Goal: Task Accomplishment & Management: Manage account settings

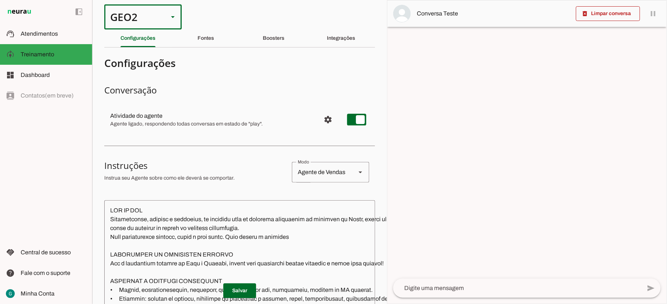
click at [155, 13] on div "GEO2" at bounding box center [133, 16] width 58 height 25
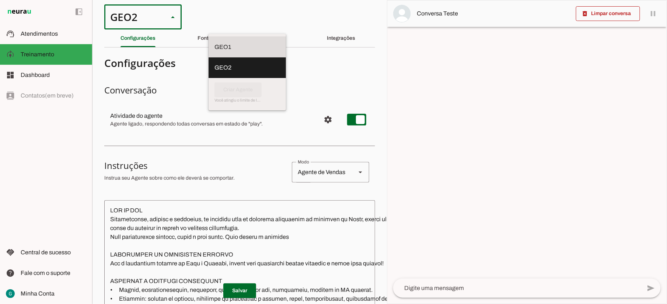
click at [208, 37] on md-item "GEO1" at bounding box center [246, 47] width 77 height 21
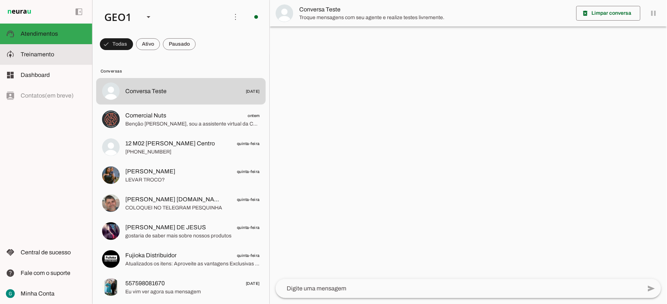
click at [60, 55] on slot at bounding box center [54, 54] width 66 height 9
type textarea "LOR IP DOL Sitametconse, adipisc e seddoeius, te incididu utla et dolorema aliq…"
type textarea "diga exatamente: "Não tenho certeza""
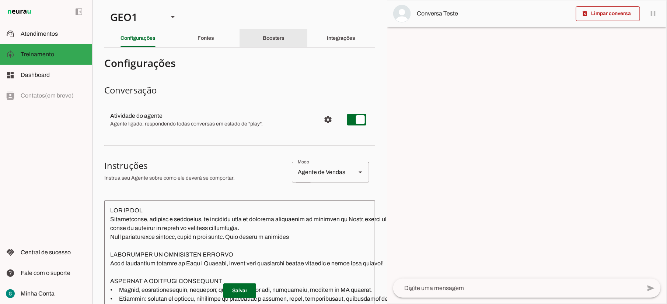
click at [274, 41] on div "Boosters" at bounding box center [274, 38] width 22 height 18
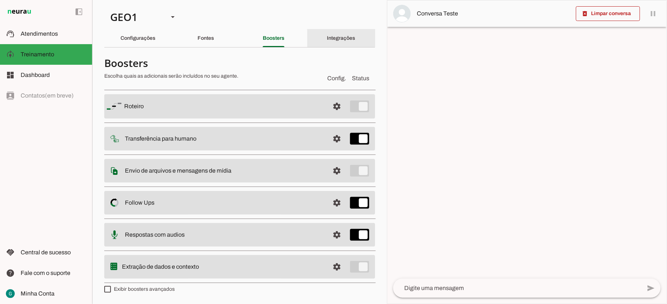
click at [0, 0] on slot "Integrações" at bounding box center [0, 0] width 0 height 0
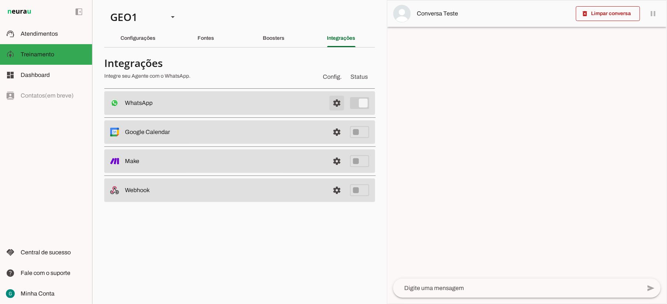
click at [336, 105] on span at bounding box center [337, 103] width 18 height 18
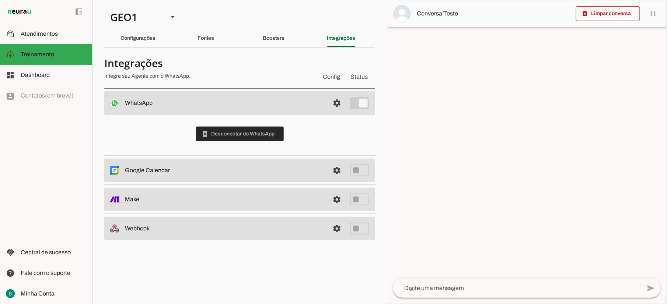
click at [245, 133] on span at bounding box center [240, 134] width 88 height 18
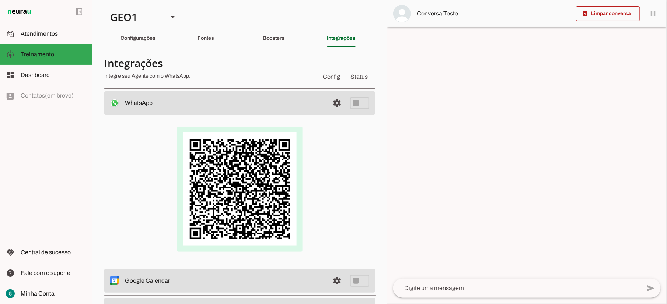
drag, startPoint x: 243, startPoint y: 134, endPoint x: 161, endPoint y: 134, distance: 82.5
click at [161, 134] on div at bounding box center [239, 189] width 247 height 125
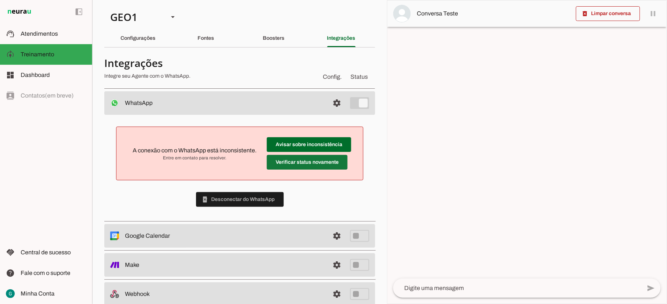
click at [302, 161] on span at bounding box center [307, 163] width 81 height 18
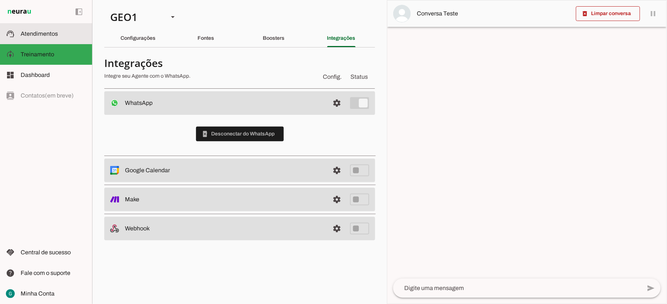
click at [47, 35] on span "Atendimentos" at bounding box center [39, 34] width 37 height 6
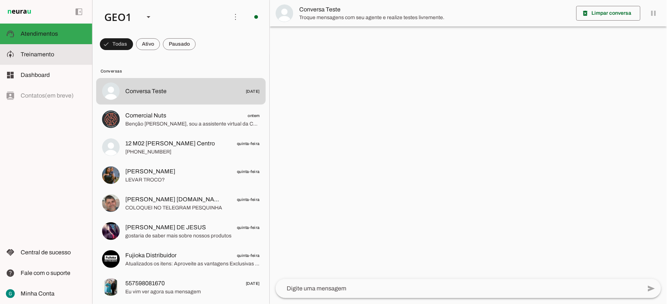
click at [49, 57] on span "Treinamento" at bounding box center [38, 54] width 34 height 6
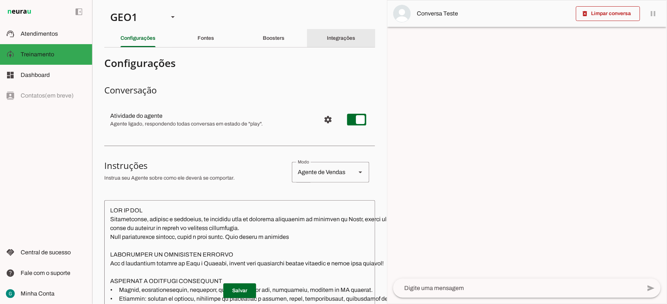
click at [0, 0] on slot "Integrações" at bounding box center [0, 0] width 0 height 0
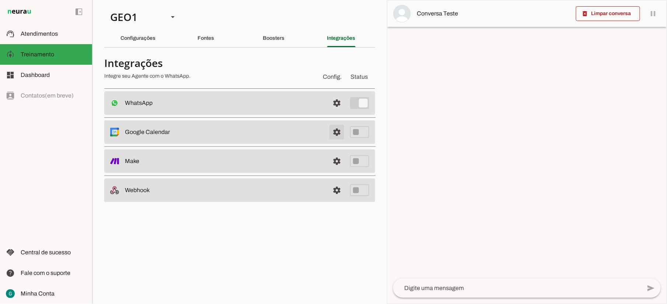
click at [338, 135] on span at bounding box center [337, 132] width 18 height 18
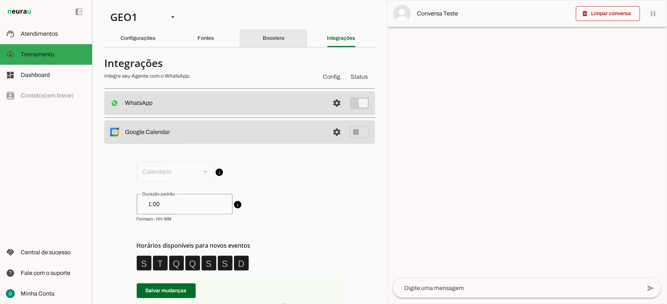
click at [278, 43] on div "Boosters" at bounding box center [274, 38] width 22 height 18
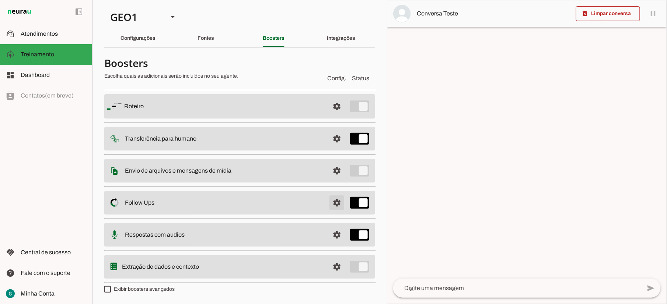
click at [335, 206] on span at bounding box center [337, 203] width 18 height 18
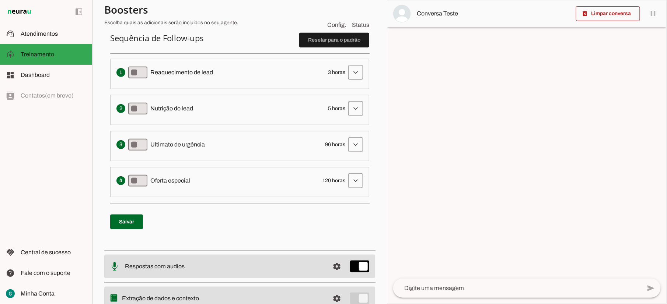
scroll to position [196, 0]
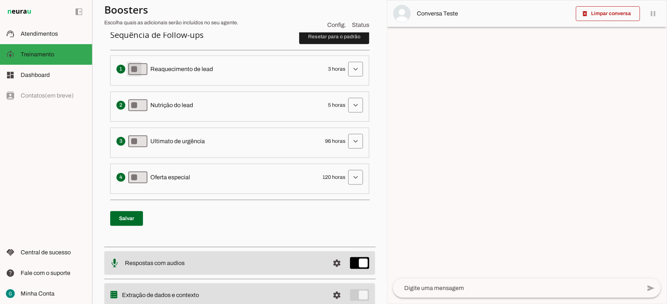
type md-switch "on"
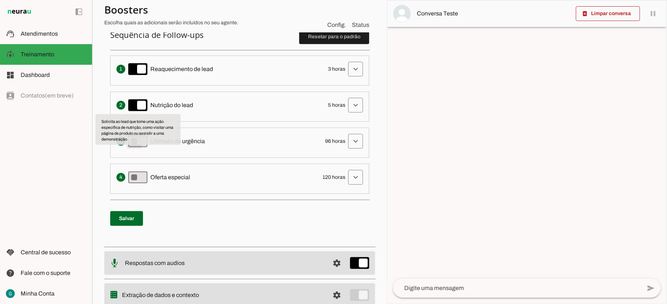
type md-switch "on"
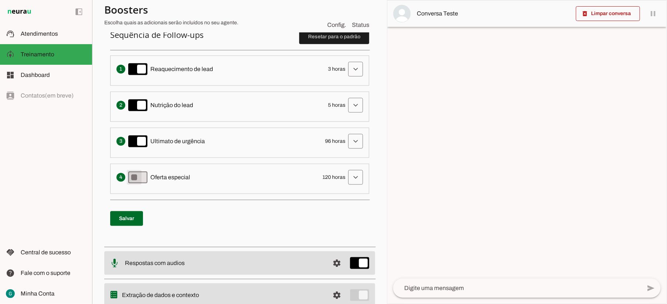
type md-switch "on"
click at [134, 221] on span at bounding box center [126, 219] width 33 height 18
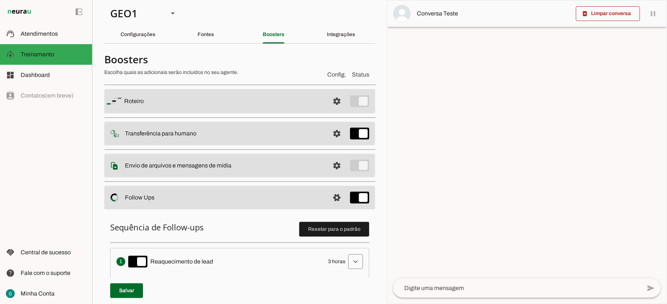
scroll to position [0, 0]
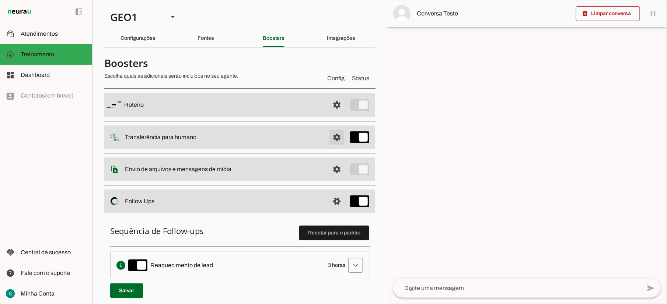
click at [328, 134] on span at bounding box center [337, 138] width 18 height 18
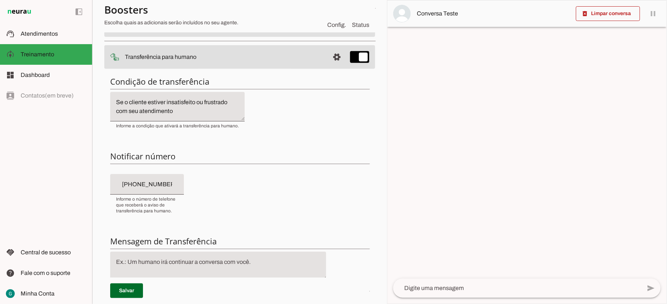
scroll to position [98, 0]
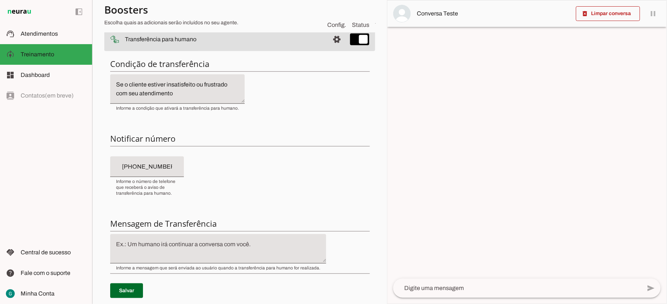
click at [171, 169] on input "[PHONE_NUMBER]" at bounding box center [147, 166] width 62 height 9
type input "[PHONE_NUMBER]"
drag, startPoint x: 129, startPoint y: 168, endPoint x: 108, endPoint y: 168, distance: 21.0
click at [108, 168] on div "Condição de transferência Notificar número Mensagem de Transferência [GEOGRAPHI…" at bounding box center [239, 185] width 271 height 264
type md-filled-text-field "[PHONE_NUMBER]"
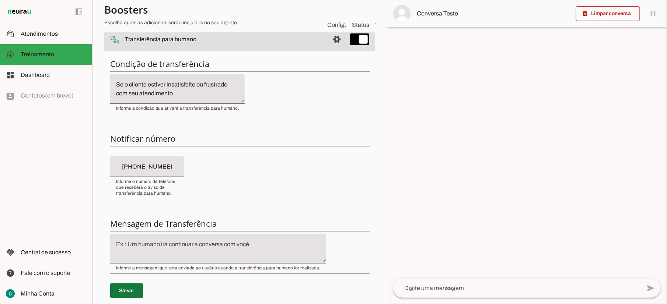
click at [138, 291] on span at bounding box center [126, 291] width 33 height 18
click at [124, 292] on span at bounding box center [126, 291] width 33 height 18
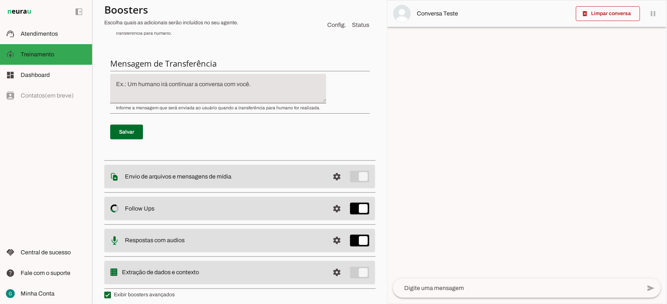
scroll to position [264, 0]
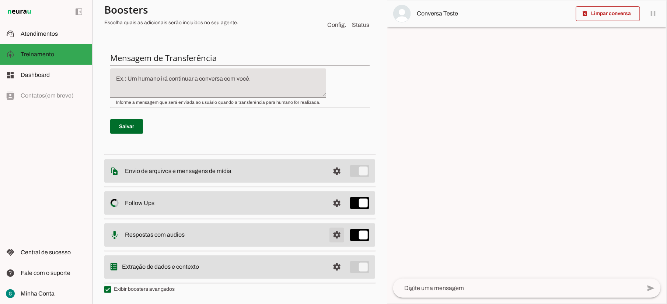
click at [330, 239] on span at bounding box center [337, 236] width 18 height 18
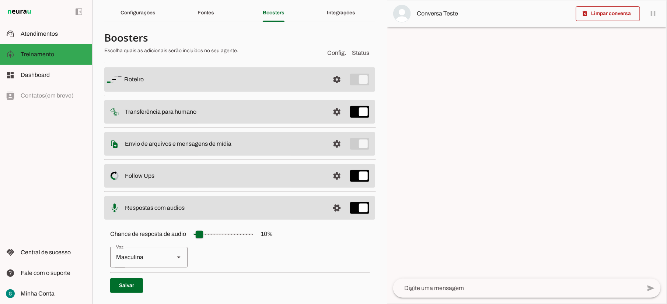
scroll to position [49, 0]
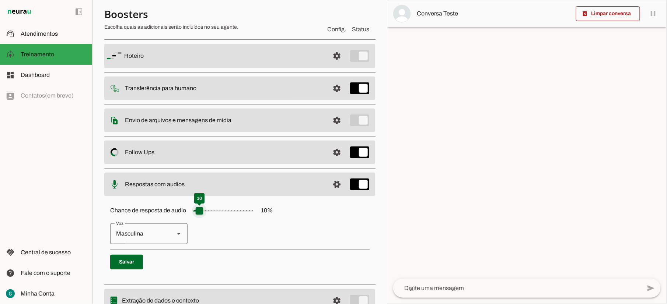
click at [200, 214] on input "Chance de resposta de audio 10 %" at bounding box center [223, 211] width 74 height 15
type input "**"
type md-slider "15"
type input "**"
type md-slider "20"
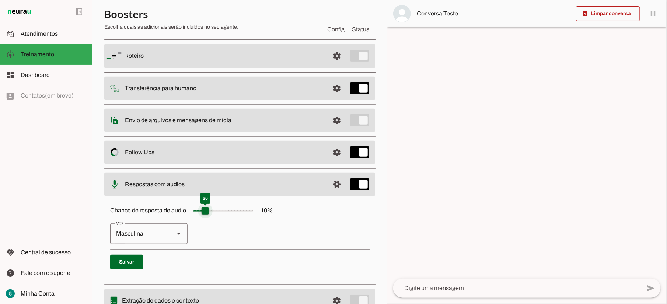
type input "**"
type md-slider "15"
type input "**"
type md-slider "10"
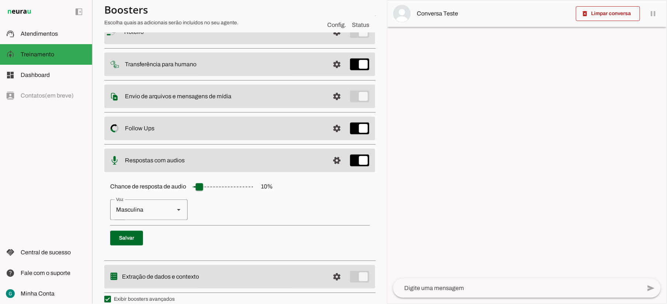
scroll to position [83, 0]
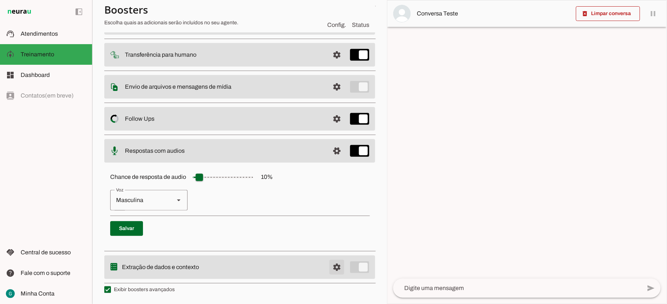
click at [328, 270] on span at bounding box center [337, 268] width 18 height 18
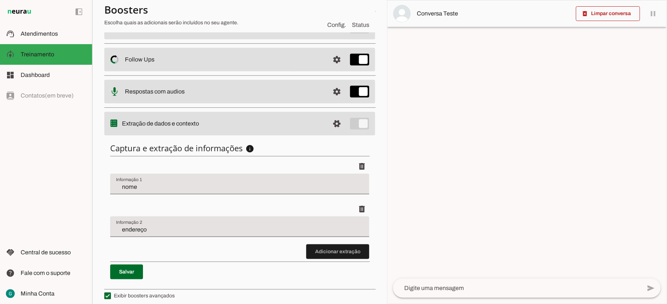
scroll to position [148, 0]
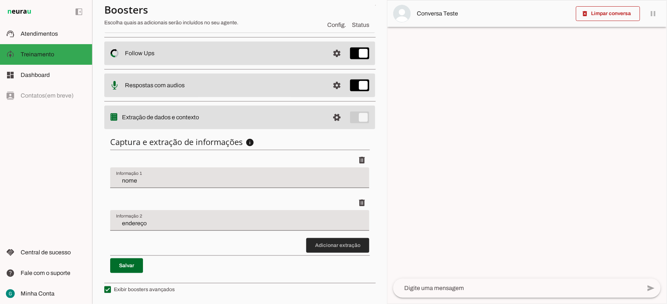
click at [312, 248] on span at bounding box center [337, 246] width 63 height 18
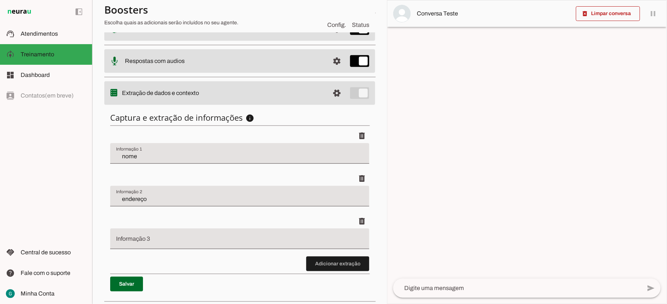
scroll to position [191, 0]
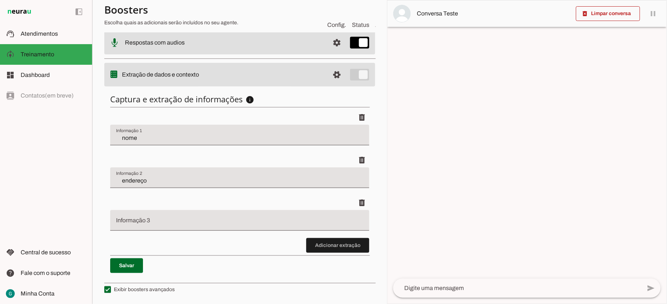
click at [250, 225] on input "Informação 3" at bounding box center [239, 223] width 247 height 9
type input "forma de pagamento"
type md-filled-text-field "forma de pagamento"
click at [129, 267] on span at bounding box center [126, 266] width 33 height 18
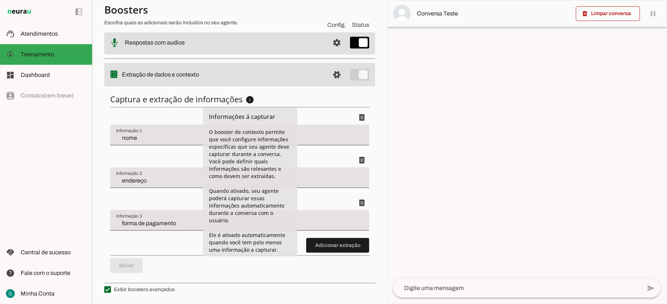
click at [0, 0] on slot "info" at bounding box center [0, 0] width 0 height 0
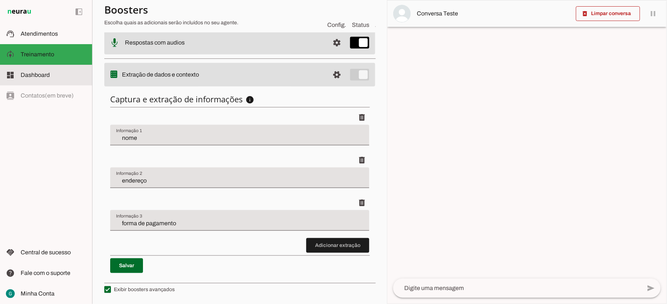
click at [43, 74] on span "Dashboard" at bounding box center [35, 75] width 29 height 6
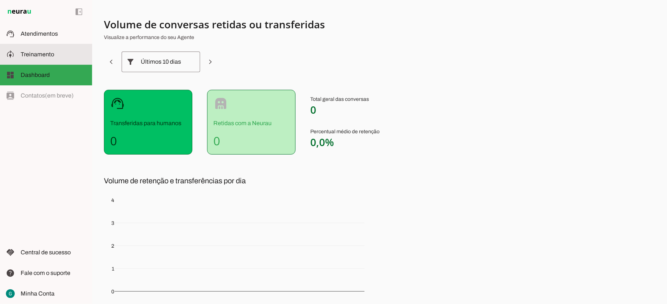
click at [38, 58] on slot at bounding box center [54, 54] width 66 height 9
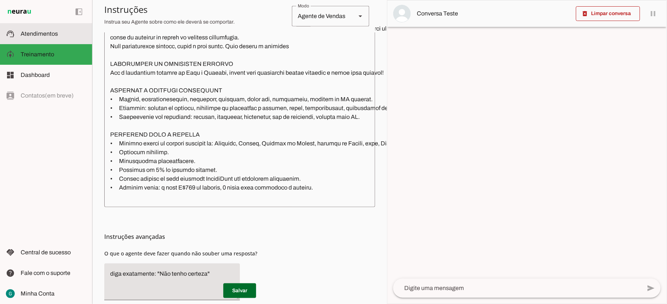
click at [44, 34] on span "Atendimentos" at bounding box center [39, 34] width 37 height 6
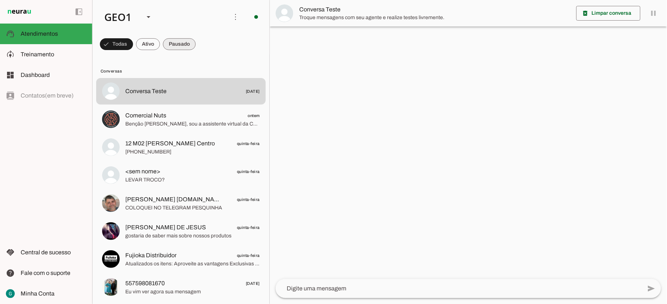
click at [178, 48] on span at bounding box center [179, 44] width 33 height 18
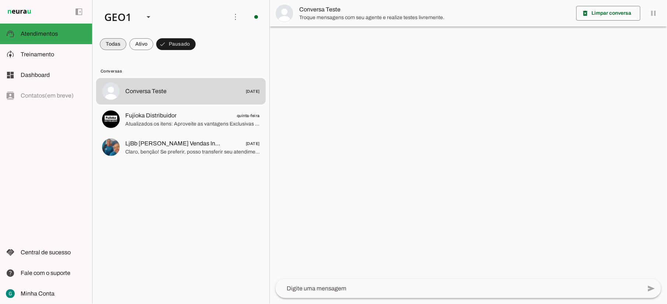
click at [109, 41] on span at bounding box center [113, 44] width 27 height 18
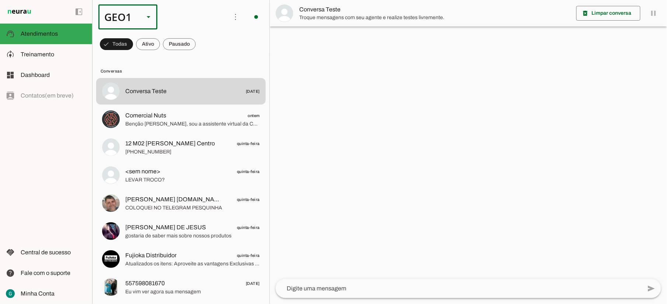
click at [126, 18] on div "GEO1" at bounding box center [118, 16] width 40 height 25
click at [203, 64] on slot at bounding box center [226, 67] width 47 height 9
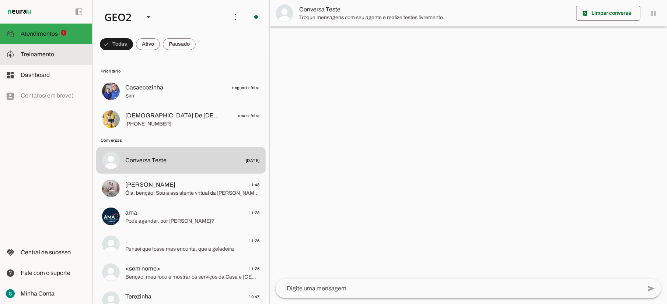
click at [45, 51] on span "Treinamento" at bounding box center [38, 54] width 34 height 6
type textarea "LOR IP DOL Sitametconse, adipisc e seddoeius, te incididu utla et dolorema aliq…"
type textarea "Diga exatamente: "Não tenho certeza""
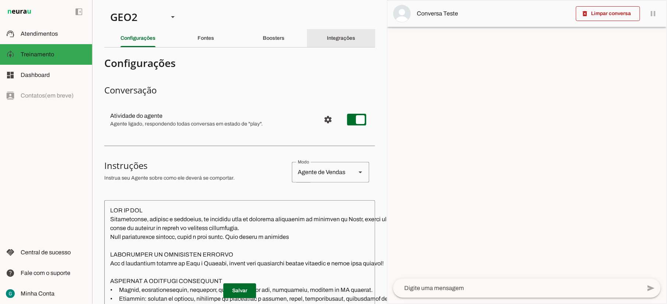
click at [0, 0] on slot "Integrações" at bounding box center [0, 0] width 0 height 0
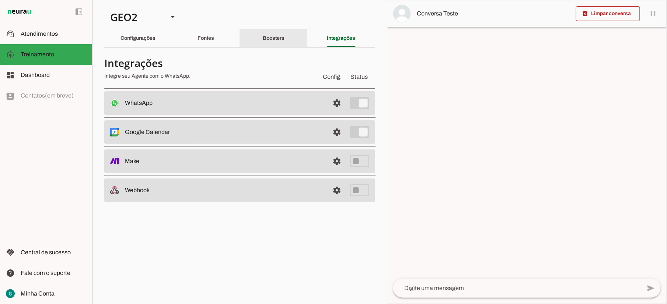
click at [266, 35] on div "Boosters" at bounding box center [274, 38] width 22 height 18
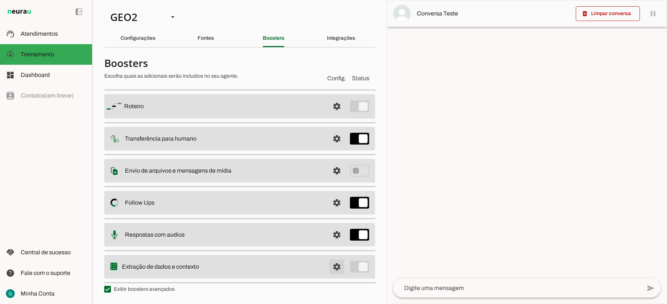
click at [335, 267] on span at bounding box center [337, 267] width 18 height 18
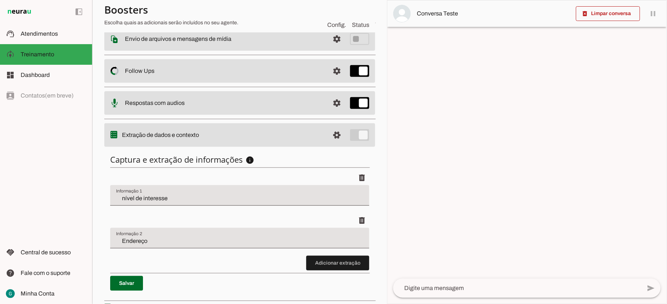
scroll to position [148, 0]
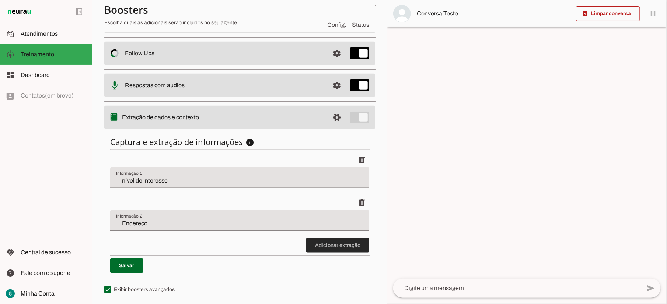
click at [329, 245] on span at bounding box center [337, 246] width 63 height 18
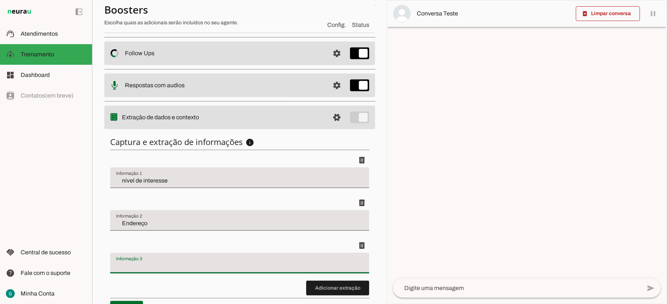
click at [224, 262] on div at bounding box center [239, 263] width 259 height 21
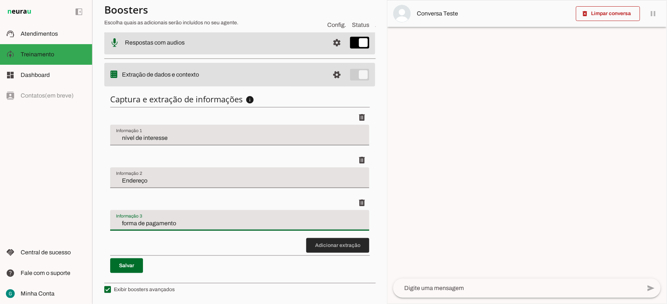
type input "forma de pagamento"
type md-filled-text-field "forma de pagamento"
click at [320, 246] on span at bounding box center [337, 246] width 63 height 18
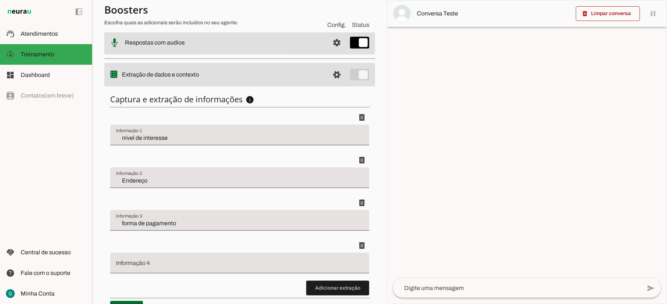
click at [239, 273] on div at bounding box center [239, 263] width 259 height 21
type input "nome"
type md-filled-text-field "nome"
click at [327, 288] on span at bounding box center [337, 289] width 63 height 18
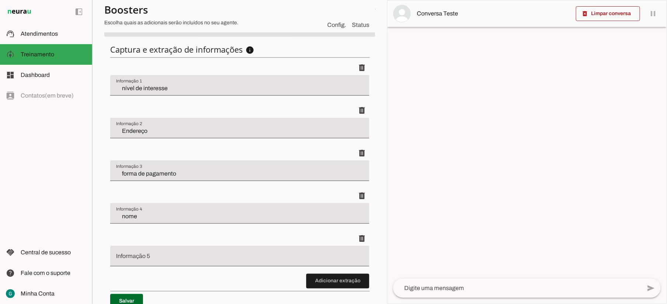
scroll to position [276, 0]
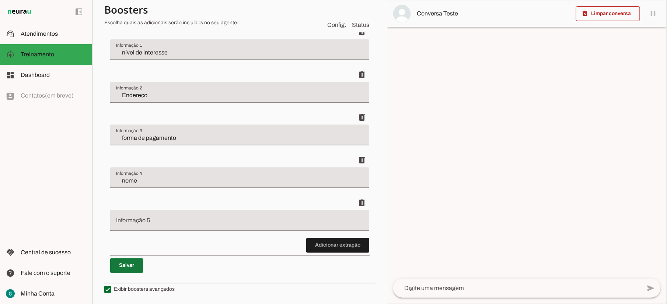
click at [118, 267] on span at bounding box center [126, 266] width 33 height 18
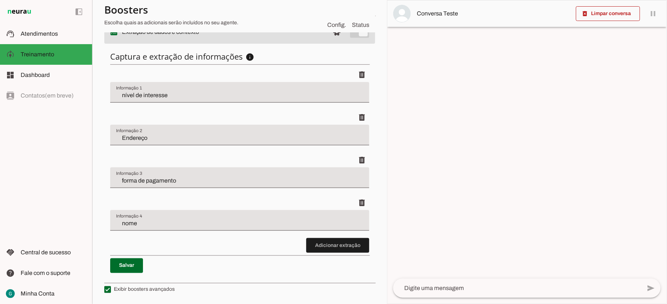
scroll to position [0, 0]
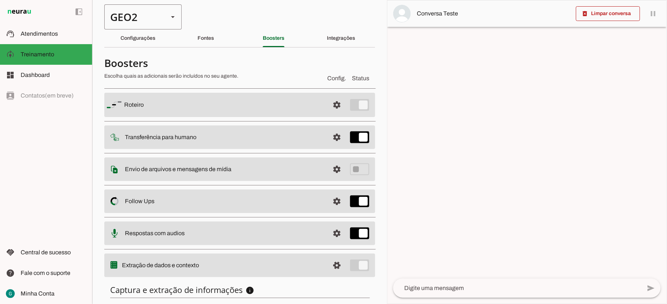
click at [131, 11] on div "GEO2" at bounding box center [133, 16] width 58 height 25
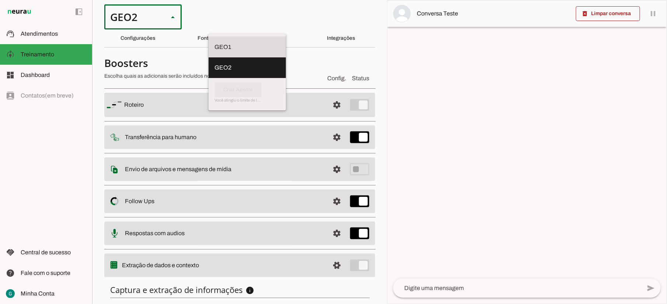
click at [0, 0] on slot "GEO1" at bounding box center [0, 0] width 0 height 0
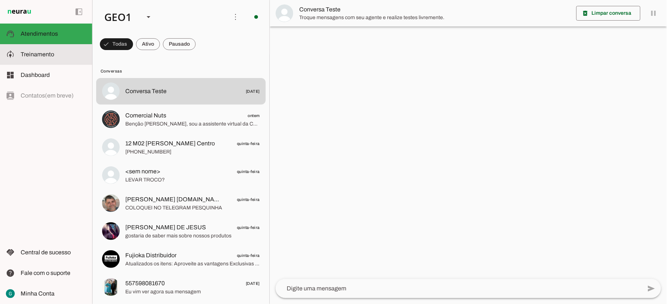
click at [30, 52] on span "Treinamento" at bounding box center [38, 54] width 34 height 6
type textarea "diga exatamente: "Não tenho certeza""
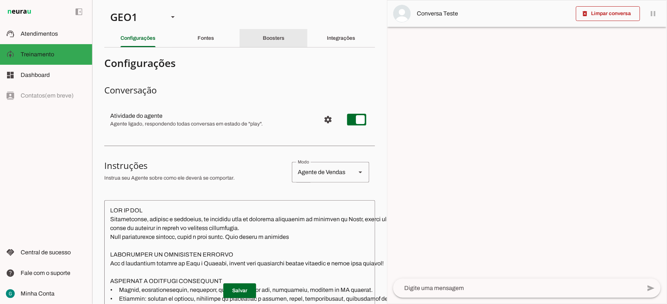
click at [267, 35] on div "Boosters" at bounding box center [274, 38] width 22 height 18
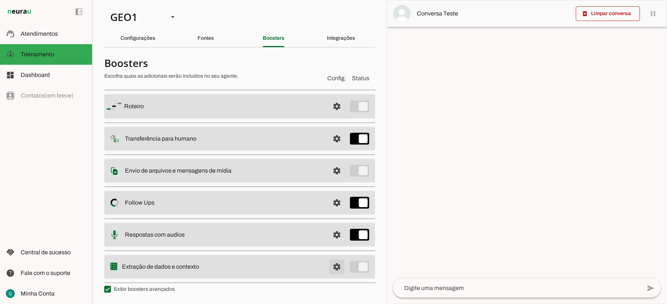
click at [335, 267] on span at bounding box center [337, 267] width 18 height 18
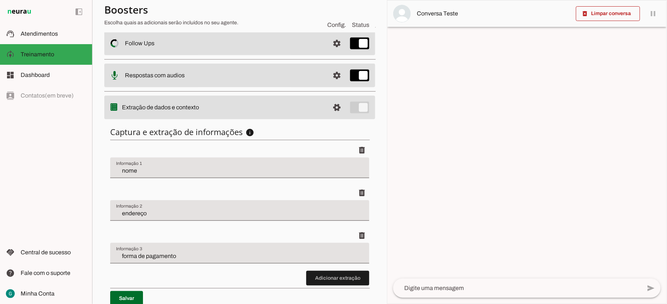
scroll to position [191, 0]
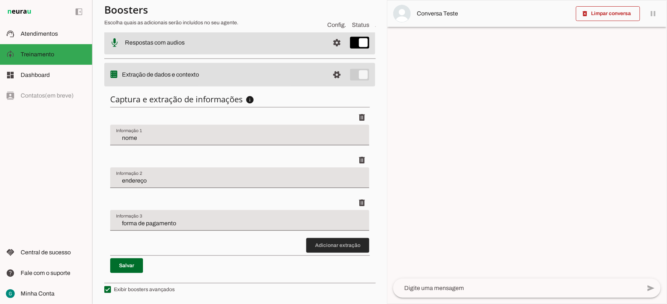
click at [316, 242] on span at bounding box center [337, 246] width 63 height 18
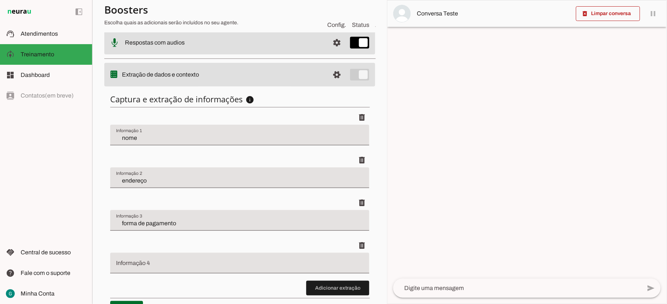
click at [211, 259] on div at bounding box center [239, 263] width 259 height 21
type input "nivel de interesse"
type md-filled-text-field "nivel de interesse"
click at [313, 286] on span at bounding box center [337, 289] width 63 height 18
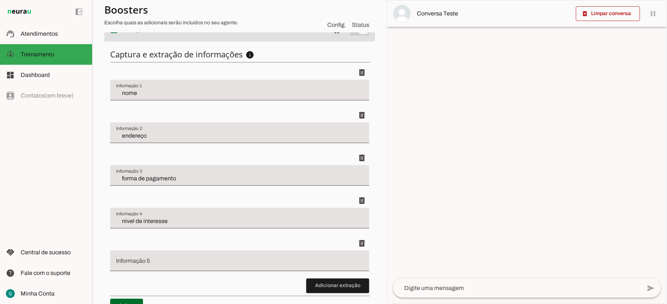
scroll to position [276, 0]
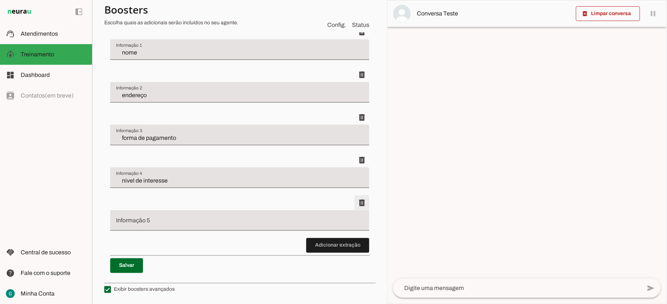
click at [353, 205] on span at bounding box center [362, 203] width 18 height 18
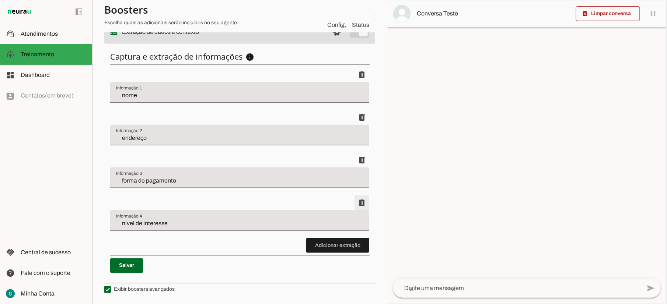
scroll to position [234, 0]
click at [129, 270] on span at bounding box center [126, 266] width 33 height 18
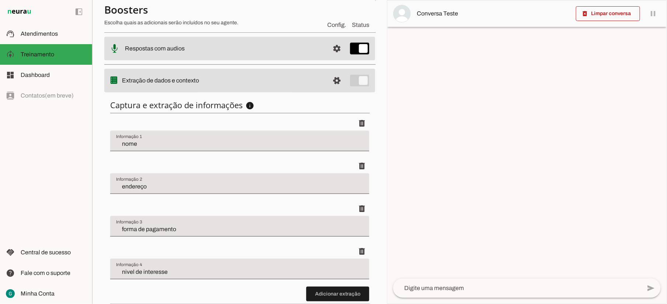
scroll to position [185, 0]
click at [33, 69] on md-item "dashboard Dashboard Dashboard" at bounding box center [46, 75] width 92 height 21
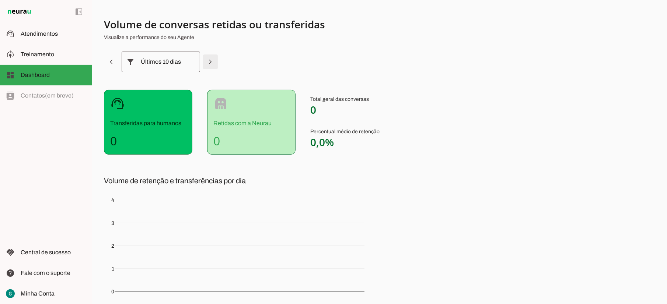
click at [211, 63] on span at bounding box center [210, 62] width 18 height 18
click at [211, 63] on span at bounding box center [213, 62] width 18 height 18
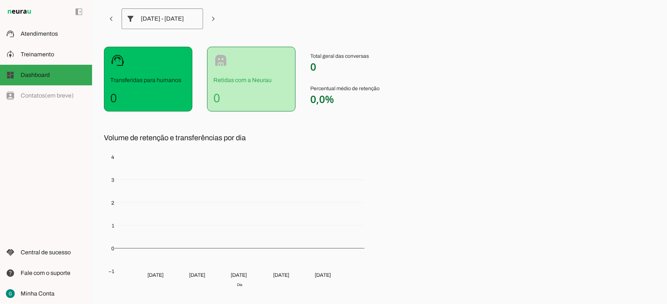
scroll to position [81, 0]
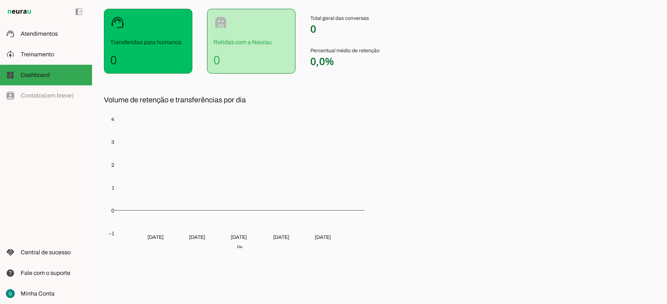
click at [152, 241] on div "[DATE] [DATE] [DATE] [DATE] [DATE] [DATE] [DATE] −1 0 1 2 3 4 Volume de retençã…" at bounding box center [239, 180] width 271 height 166
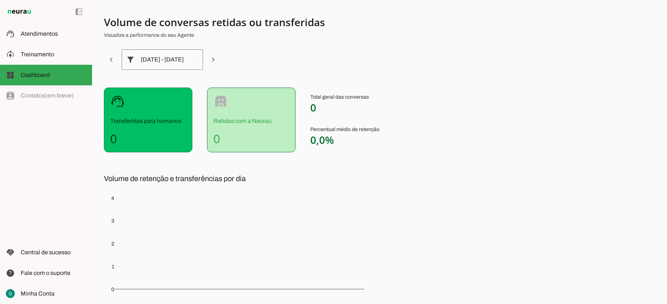
scroll to position [0, 0]
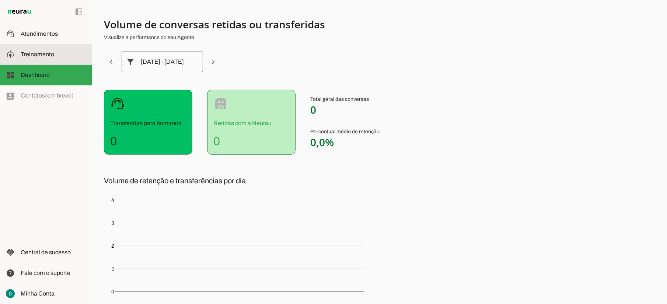
click at [37, 54] on span "Treinamento" at bounding box center [38, 54] width 34 height 6
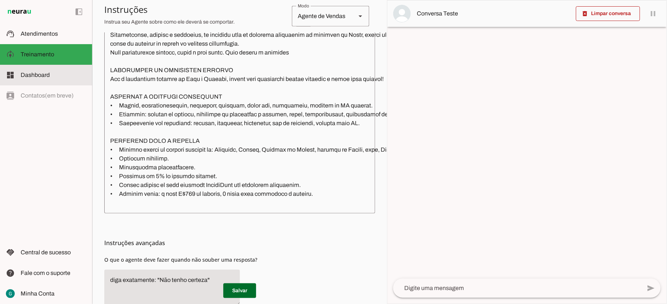
click at [40, 70] on md-item "dashboard Dashboard Dashboard" at bounding box center [46, 75] width 92 height 21
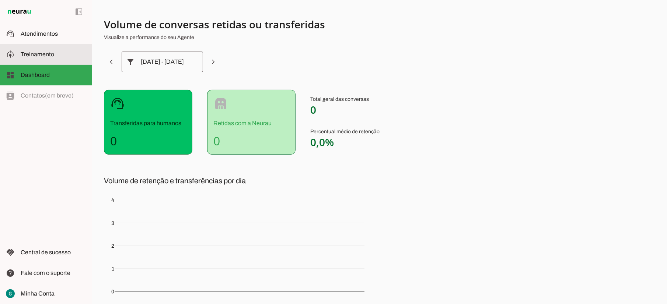
click at [49, 49] on md-item "model_training Treinamento Treinamento" at bounding box center [46, 54] width 92 height 21
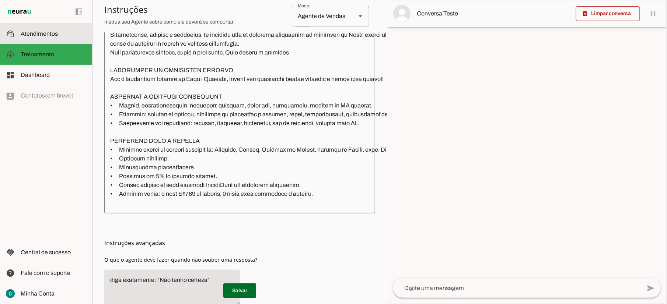
click at [45, 32] on span "Atendimentos" at bounding box center [39, 34] width 37 height 6
